Goal: Transaction & Acquisition: Purchase product/service

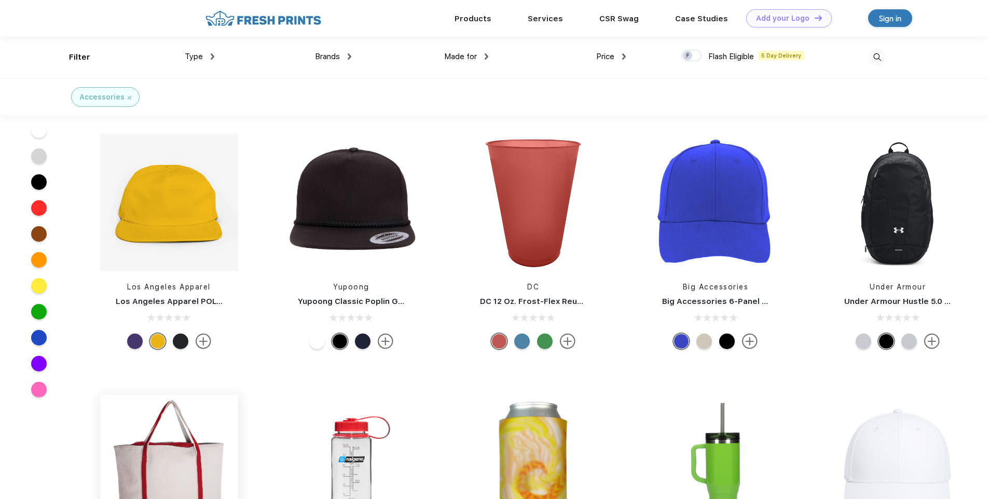
scroll to position [104, 0]
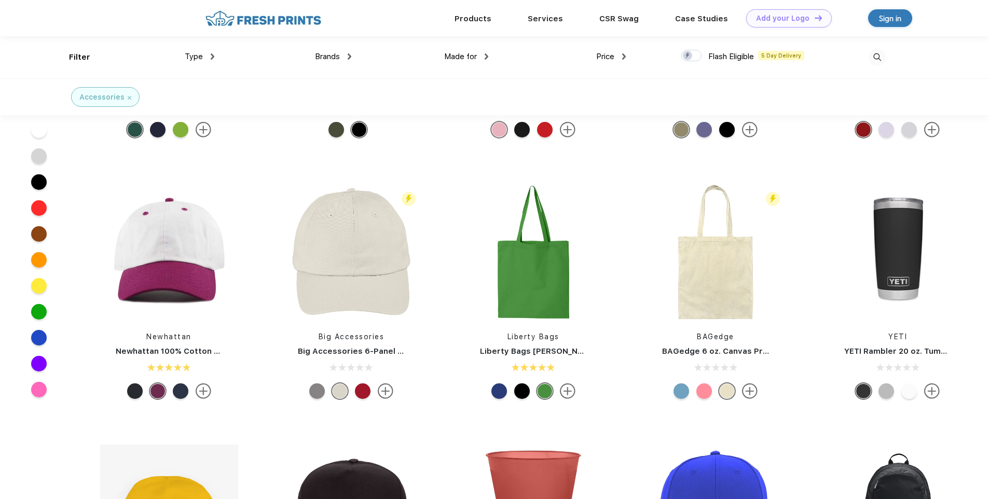
click at [619, 57] on div "Price" at bounding box center [611, 57] width 30 height 12
click at [594, 133] on div "$$$" at bounding box center [590, 129] width 12 height 11
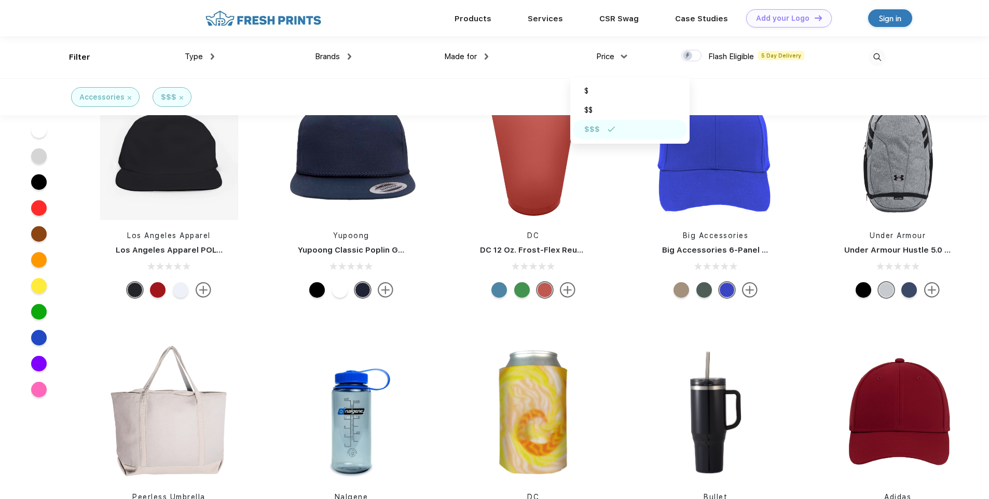
scroll to position [415, 0]
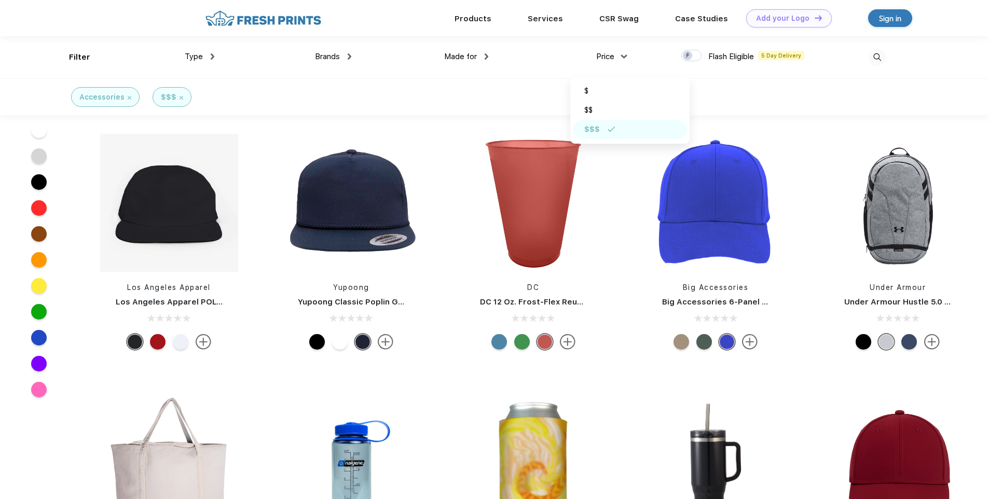
click at [85, 57] on div "Type Shirts Sweaters Bottoms Accessories Hats Tanks Jackets Jerseys Polos" at bounding box center [145, 57] width 137 height 42
click at [77, 57] on div "Type Shirts Sweaters Bottoms Accessories Hats Tanks Jackets Jerseys Polos" at bounding box center [145, 57] width 137 height 42
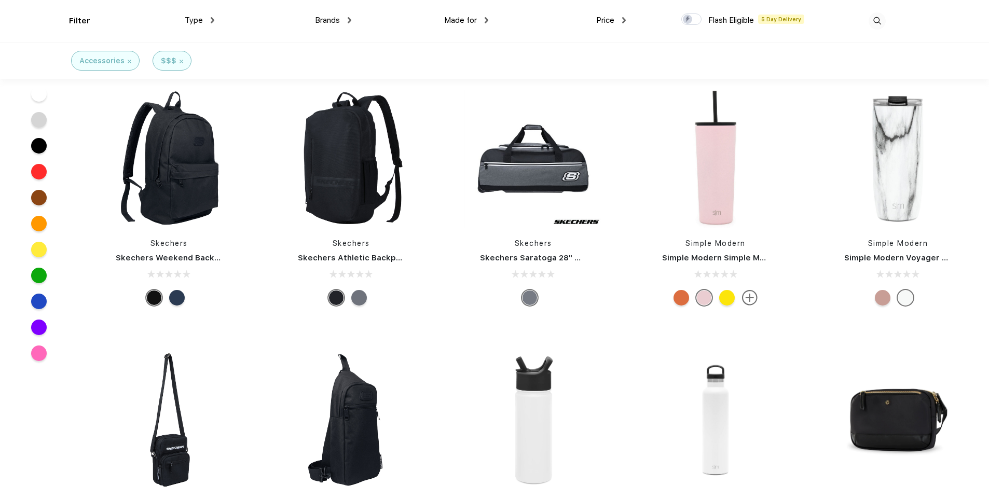
scroll to position [10915, 0]
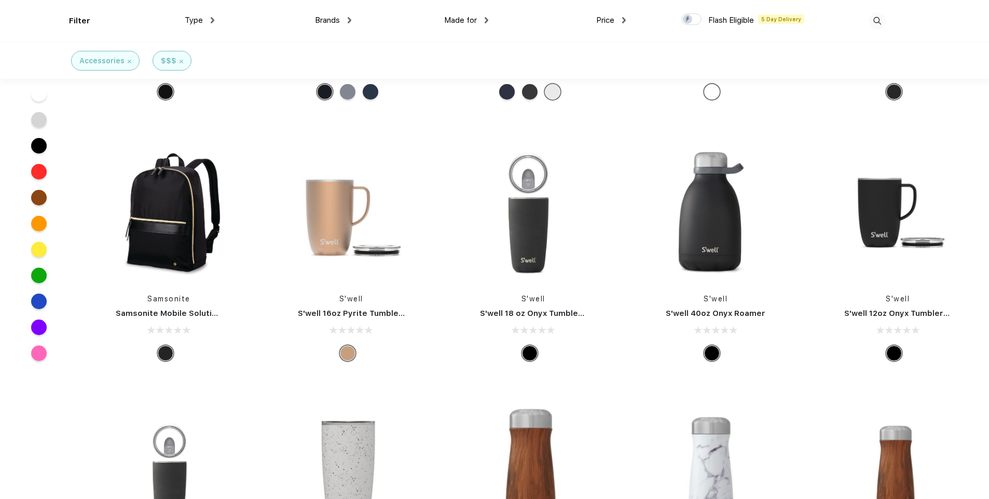
drag, startPoint x: 987, startPoint y: 437, endPoint x: 991, endPoint y: 521, distance: 84.1
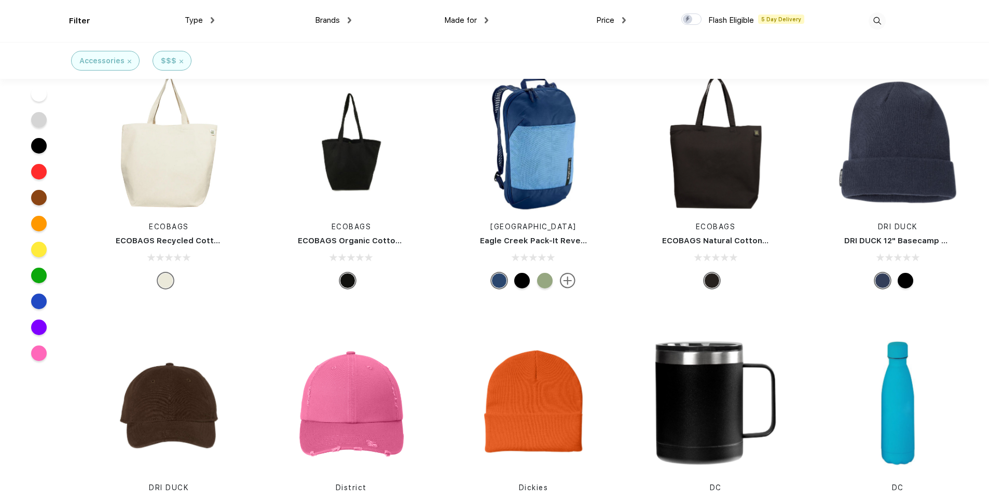
scroll to position [20959, 0]
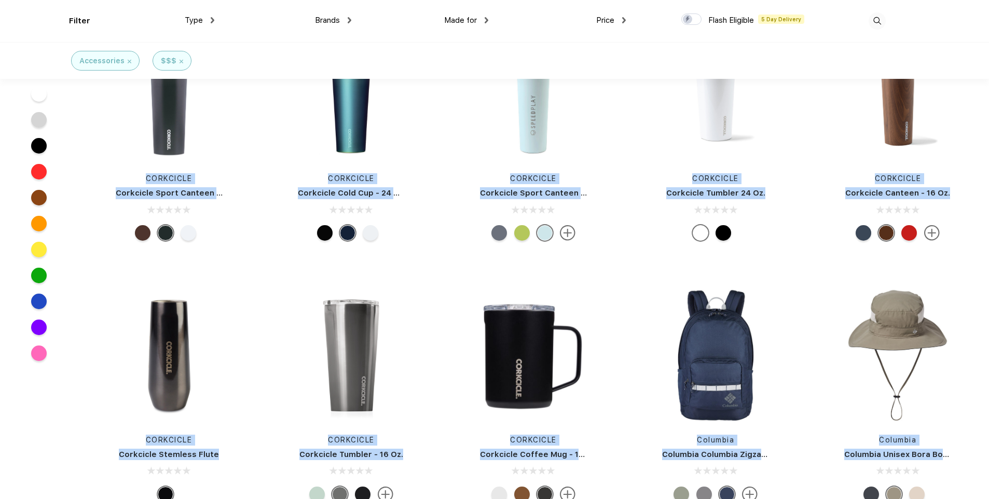
drag, startPoint x: 988, startPoint y: 455, endPoint x: 954, endPoint y: 478, distance: 40.9
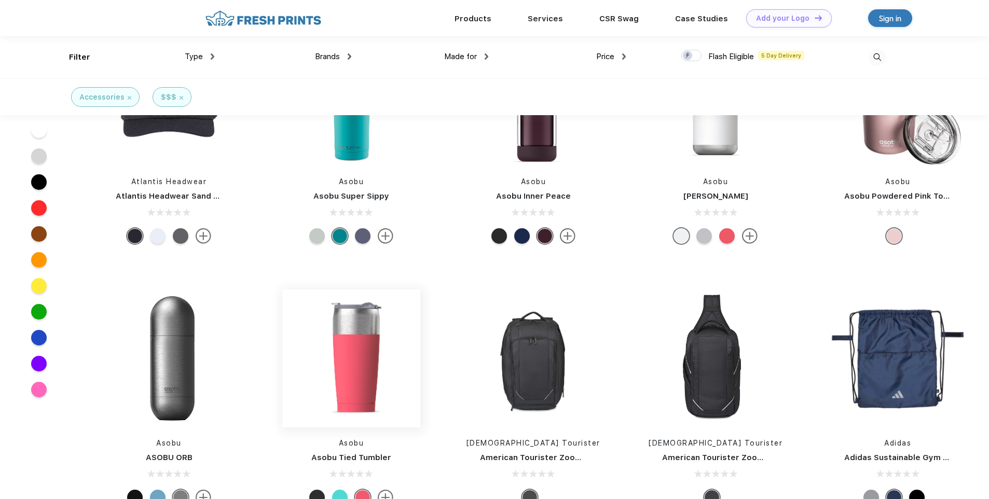
scroll to position [25466, 0]
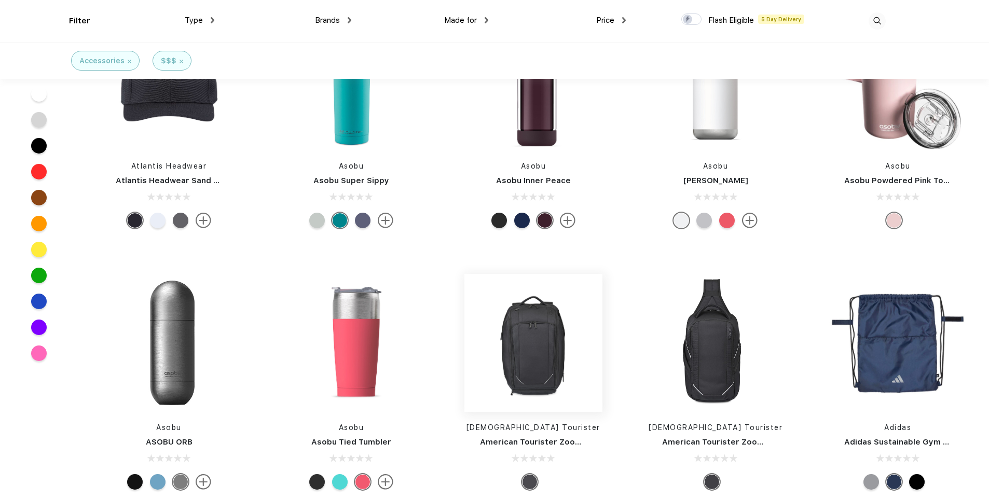
click at [547, 289] on img at bounding box center [533, 343] width 138 height 138
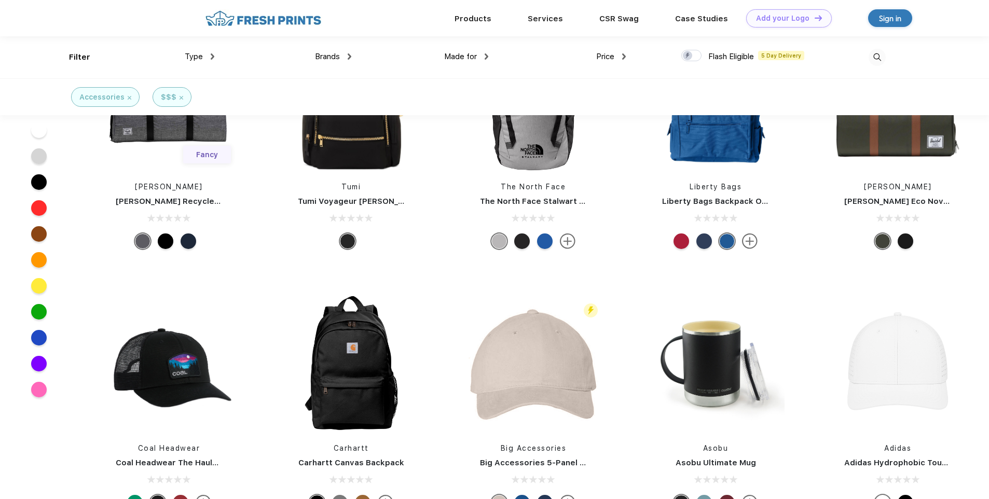
scroll to position [882, 0]
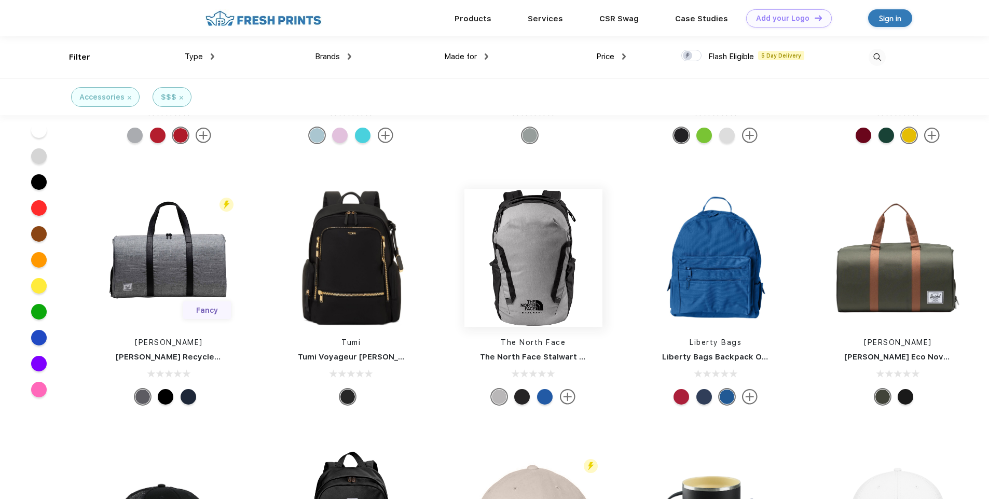
click at [537, 283] on img at bounding box center [533, 258] width 138 height 138
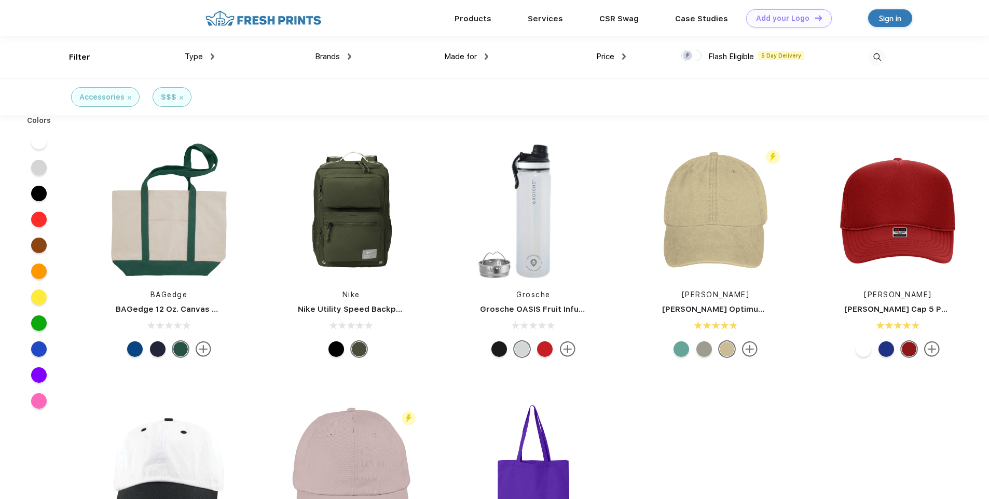
scroll to position [1, 0]
click at [128, 100] on div "Accessories" at bounding box center [105, 96] width 52 height 11
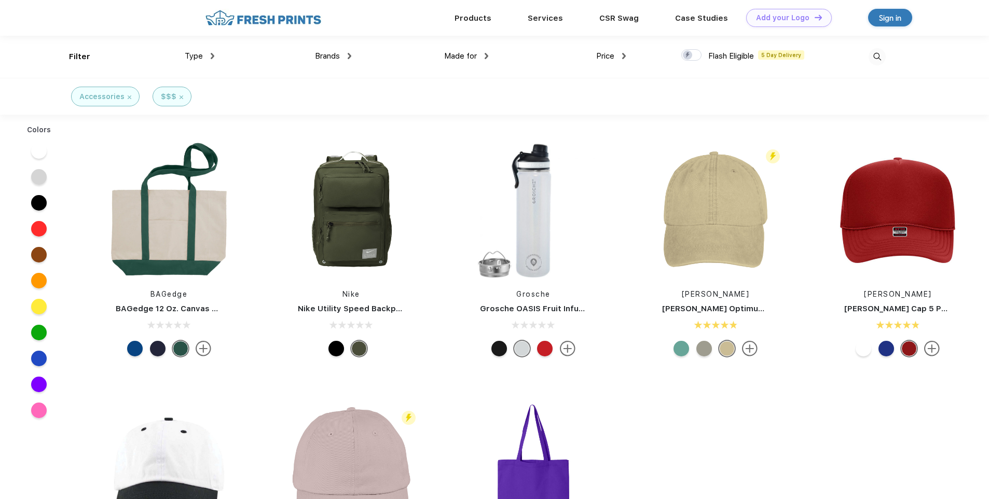
click at [350, 56] on img at bounding box center [350, 56] width 4 height 6
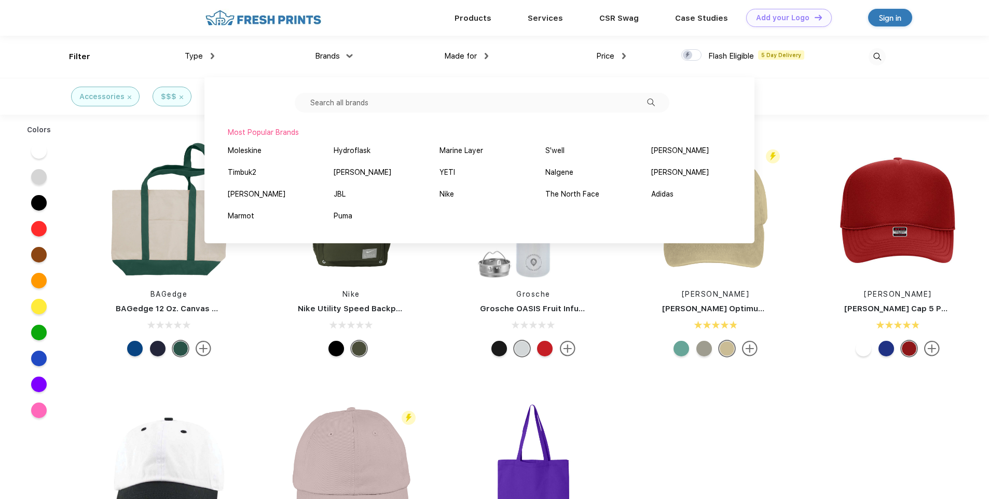
click at [212, 54] on img at bounding box center [213, 56] width 4 height 6
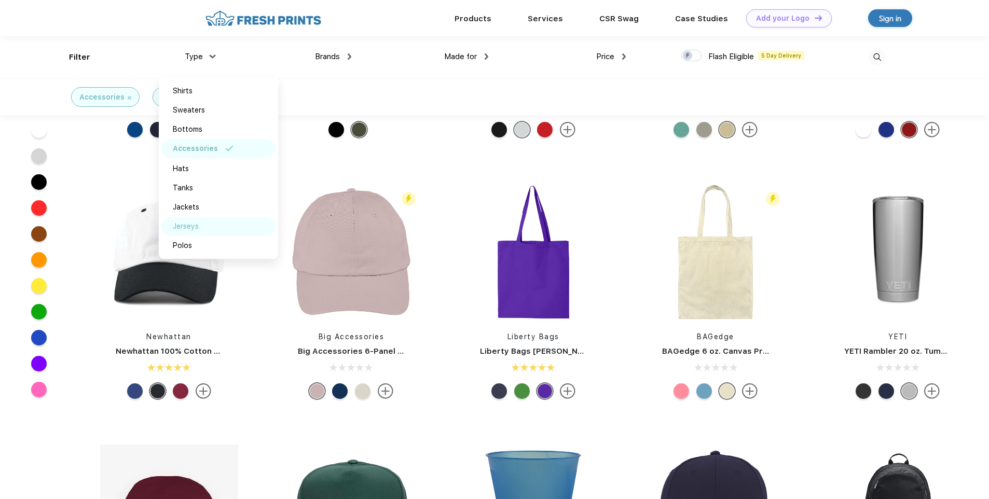
scroll to position [52, 0]
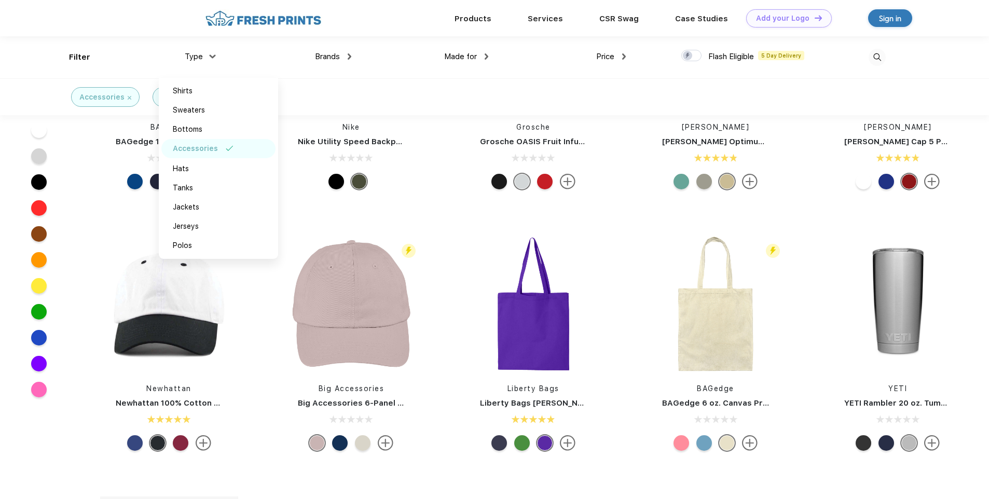
click at [349, 57] on img at bounding box center [350, 56] width 4 height 6
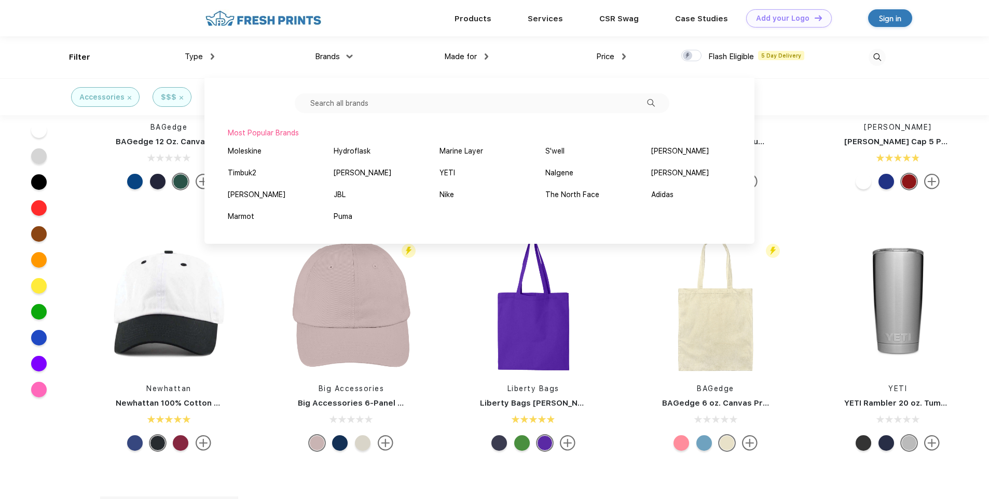
click at [489, 58] on div "Price $ $$ $$$" at bounding box center [556, 57] width 137 height 42
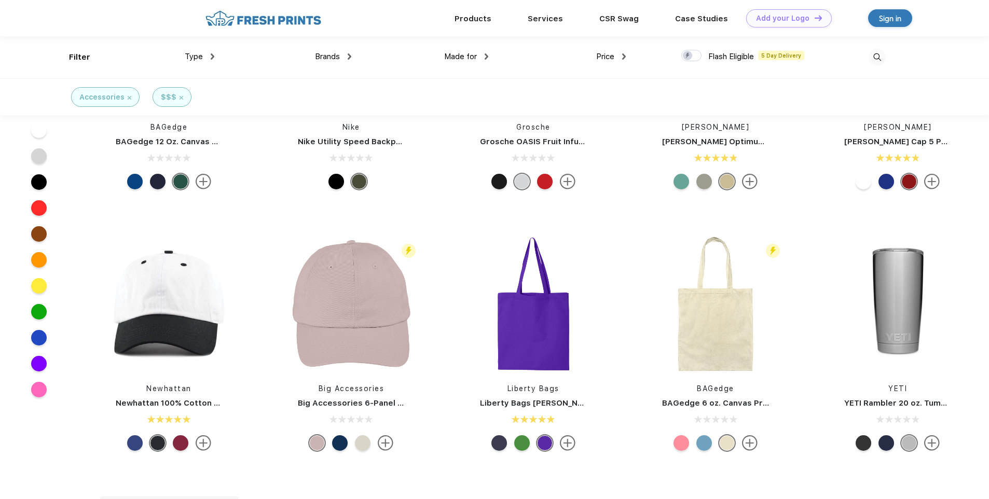
click at [483, 58] on div "Made for" at bounding box center [466, 57] width 44 height 12
click at [441, 131] on div "Men" at bounding box center [439, 129] width 15 height 11
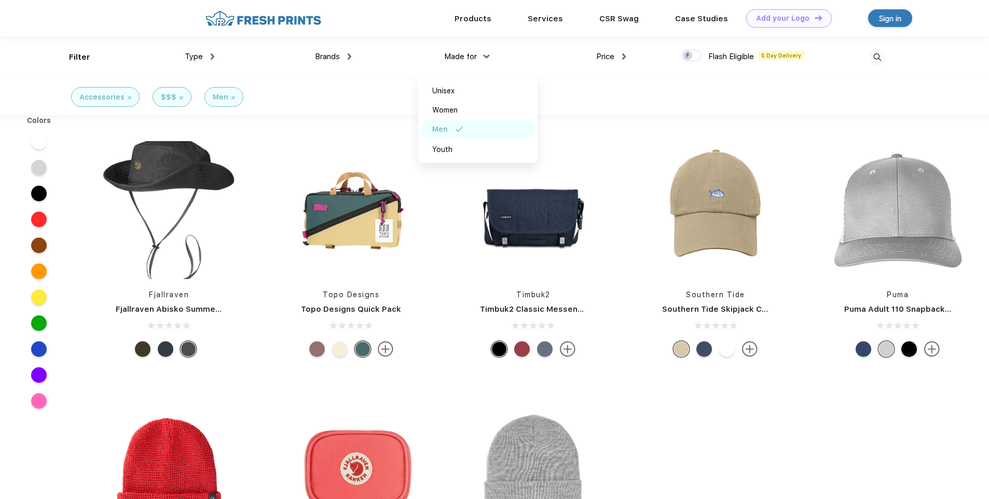
click at [37, 194] on div at bounding box center [39, 194] width 16 height 16
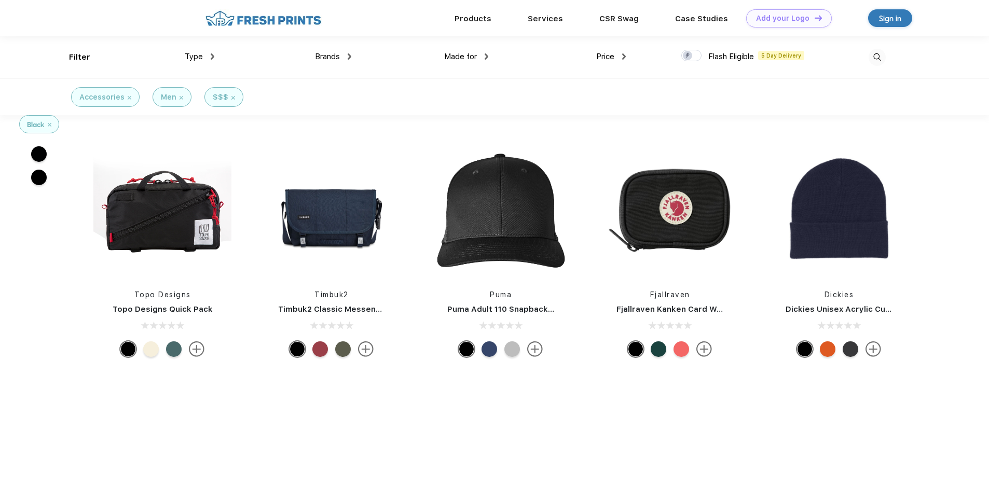
click at [180, 99] on img at bounding box center [181, 98] width 4 height 4
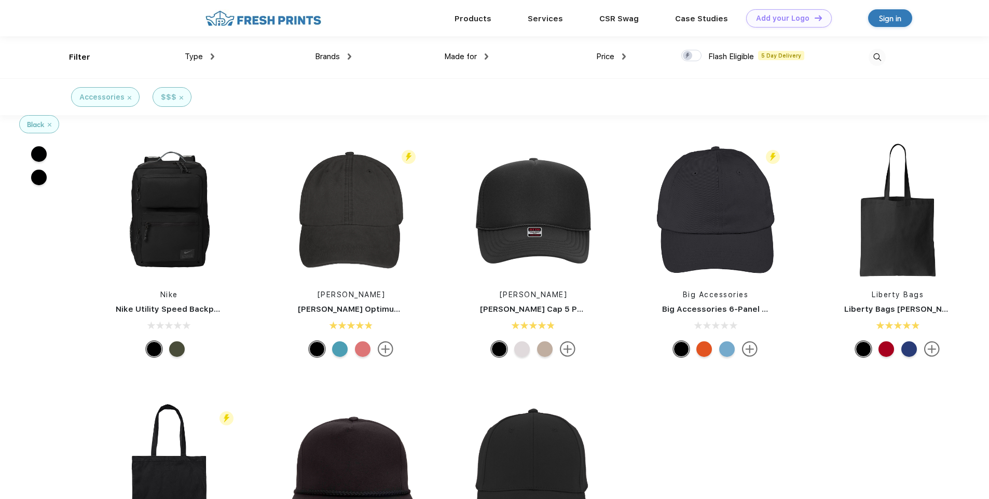
click at [52, 130] on div "Black" at bounding box center [39, 124] width 39 height 17
click at [50, 126] on img at bounding box center [50, 125] width 4 height 4
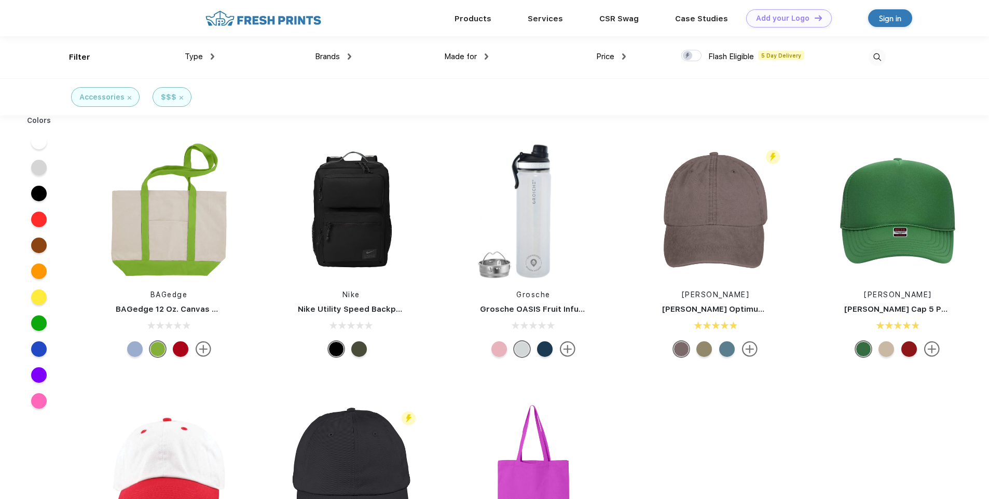
click at [128, 100] on div "Accessories" at bounding box center [105, 97] width 52 height 11
click at [180, 100] on div "$$$" at bounding box center [172, 97] width 22 height 11
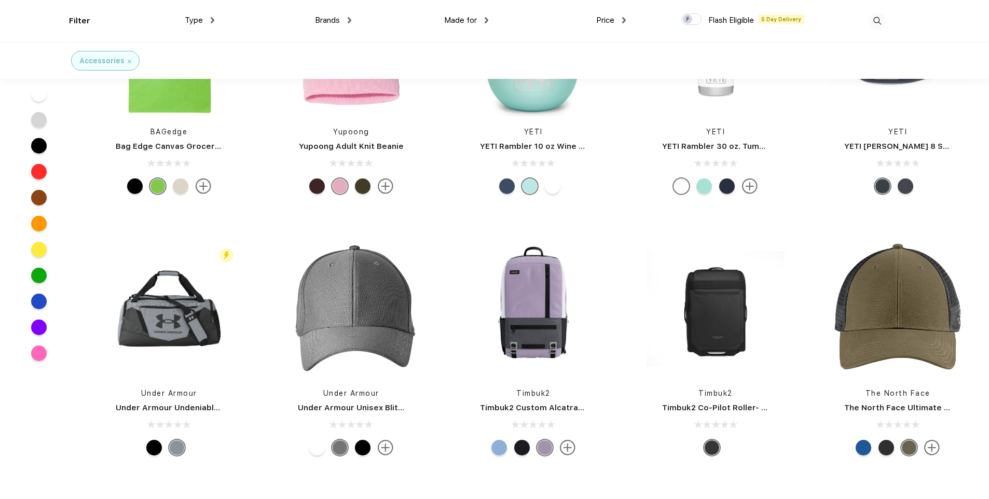
scroll to position [2749, 0]
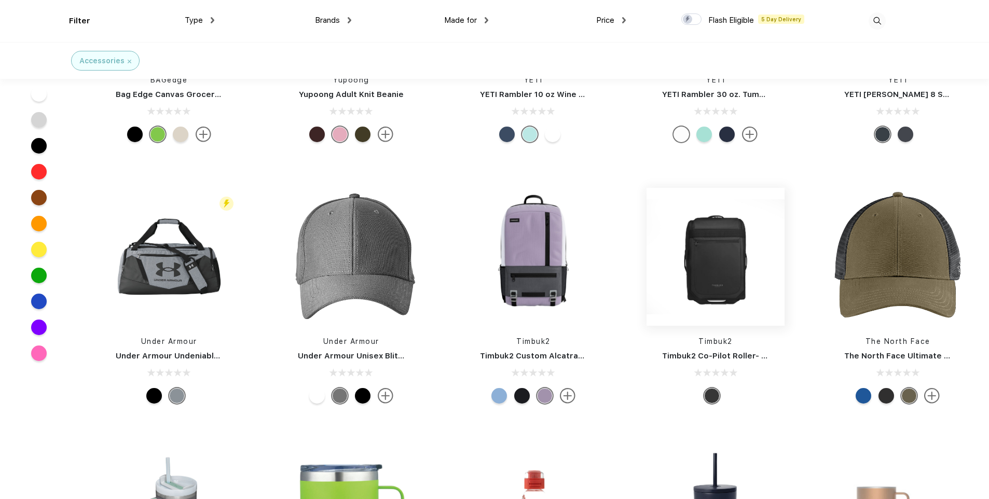
click at [719, 279] on img at bounding box center [715, 257] width 138 height 138
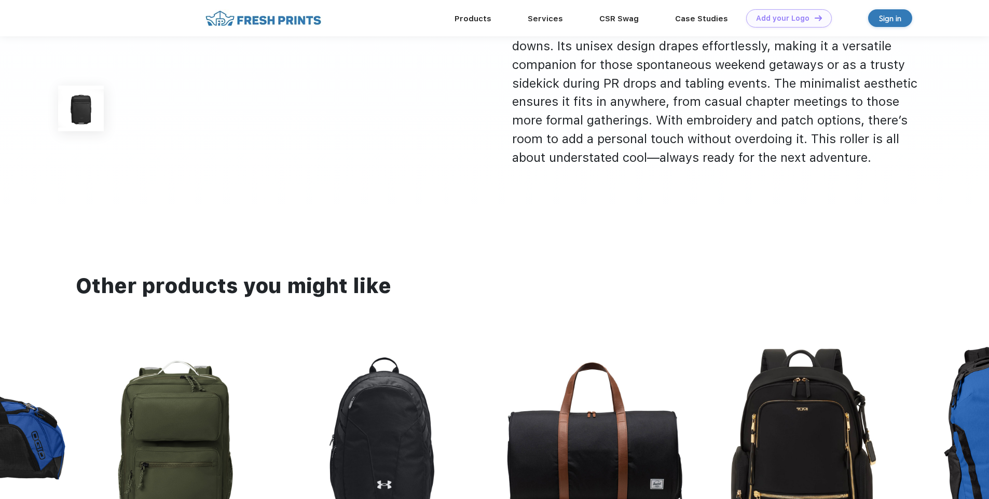
scroll to position [622, 0]
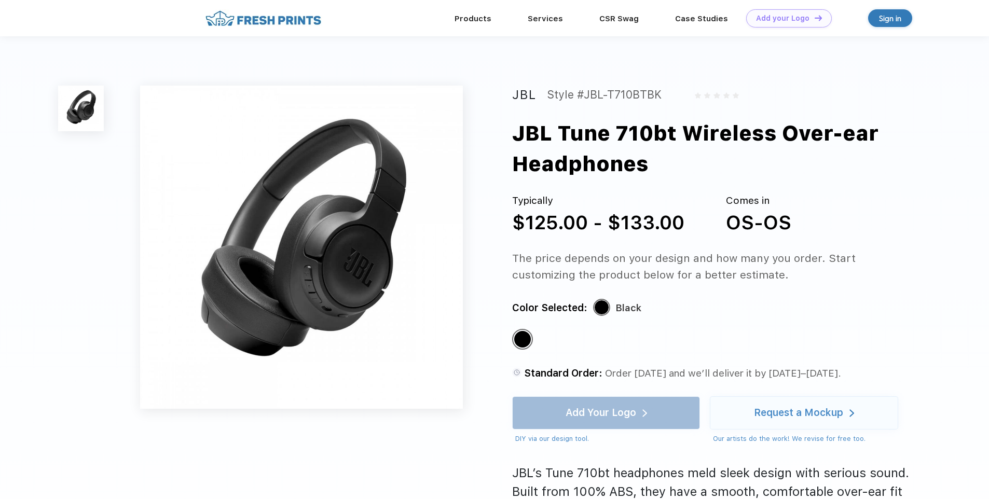
click at [895, 19] on div "Sign in" at bounding box center [890, 18] width 22 height 12
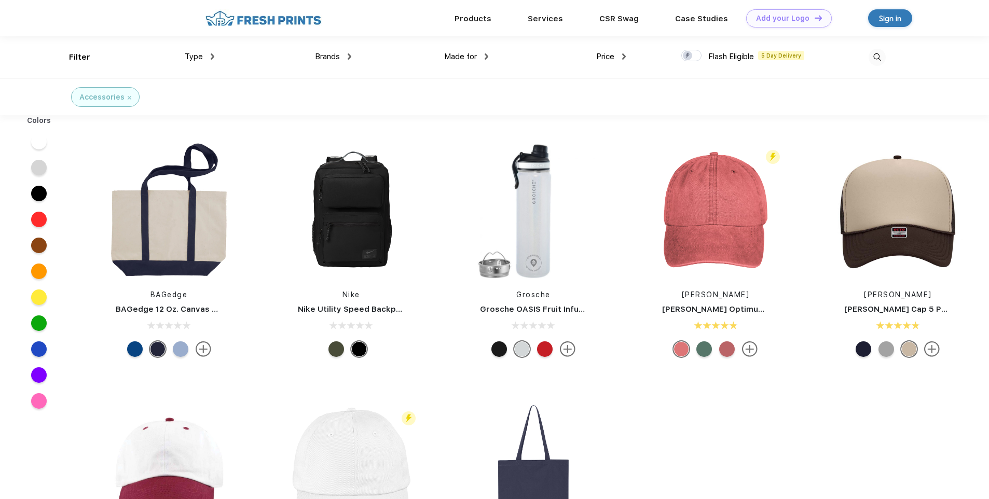
scroll to position [1, 0]
click at [366, 256] on img at bounding box center [351, 210] width 138 height 138
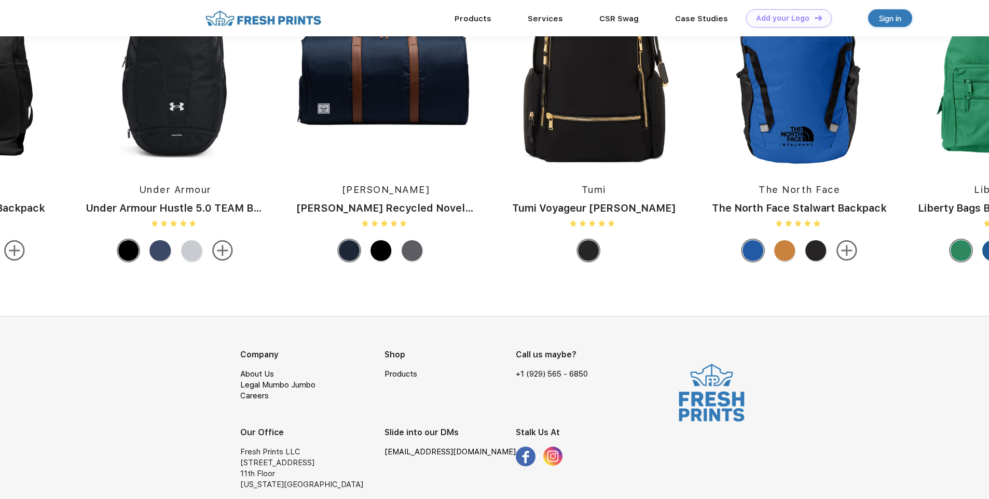
scroll to position [1161, 0]
